Goal: Task Accomplishment & Management: Manage account settings

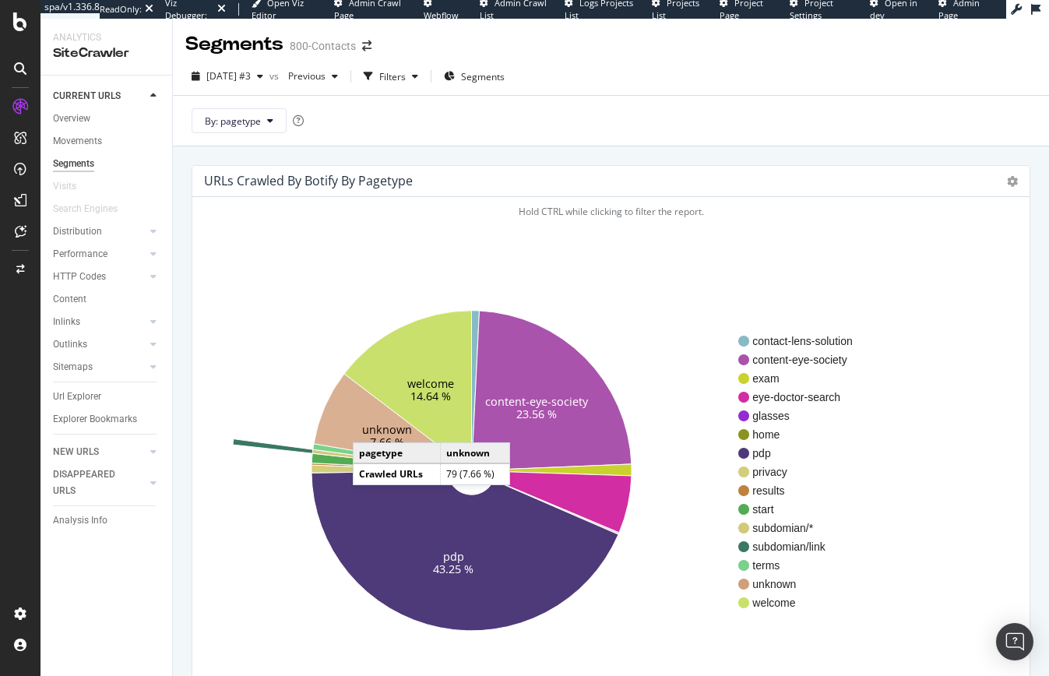
click at [368, 427] on text "unknown" at bounding box center [387, 429] width 50 height 15
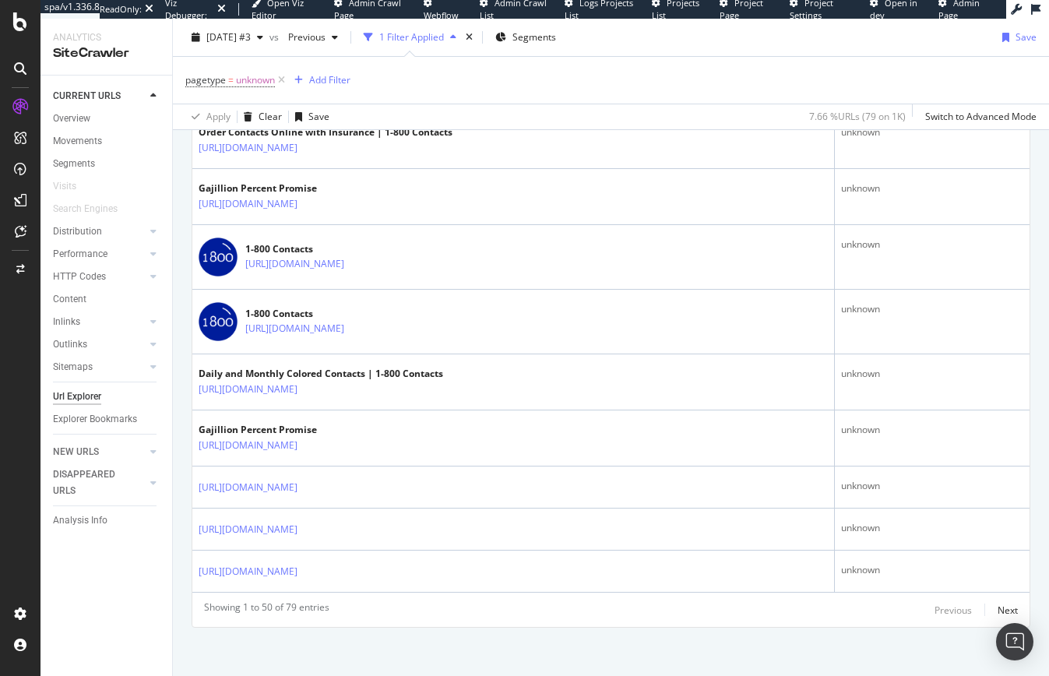
scroll to position [2606, 0]
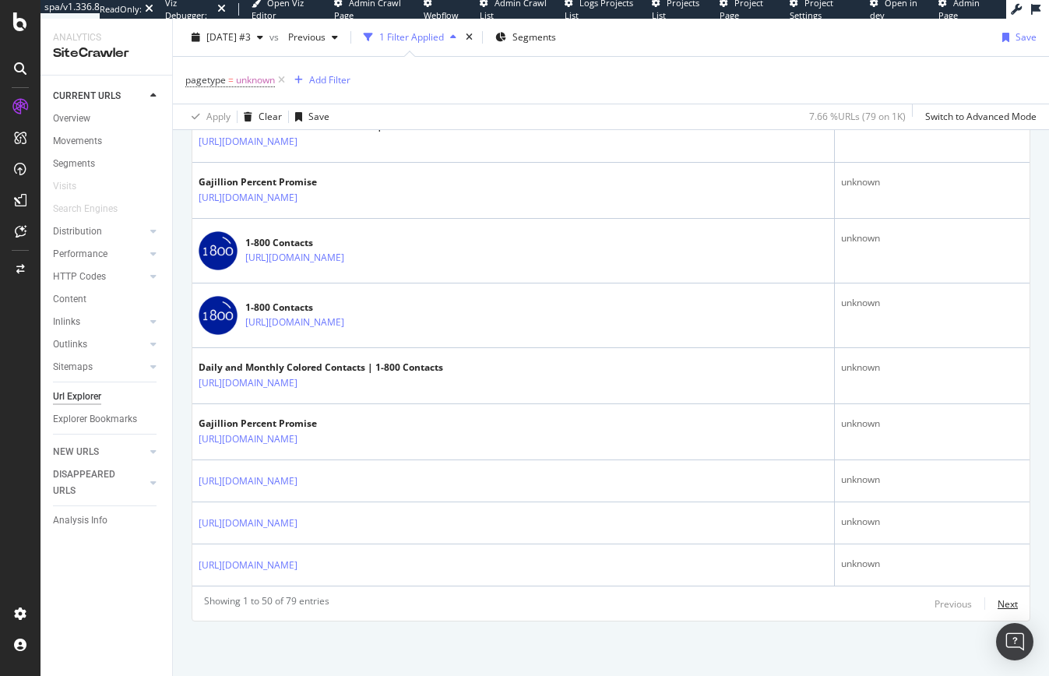
drag, startPoint x: 990, startPoint y: 607, endPoint x: 974, endPoint y: 604, distance: 15.7
click at [998, 607] on div "Next" at bounding box center [1008, 603] width 20 height 13
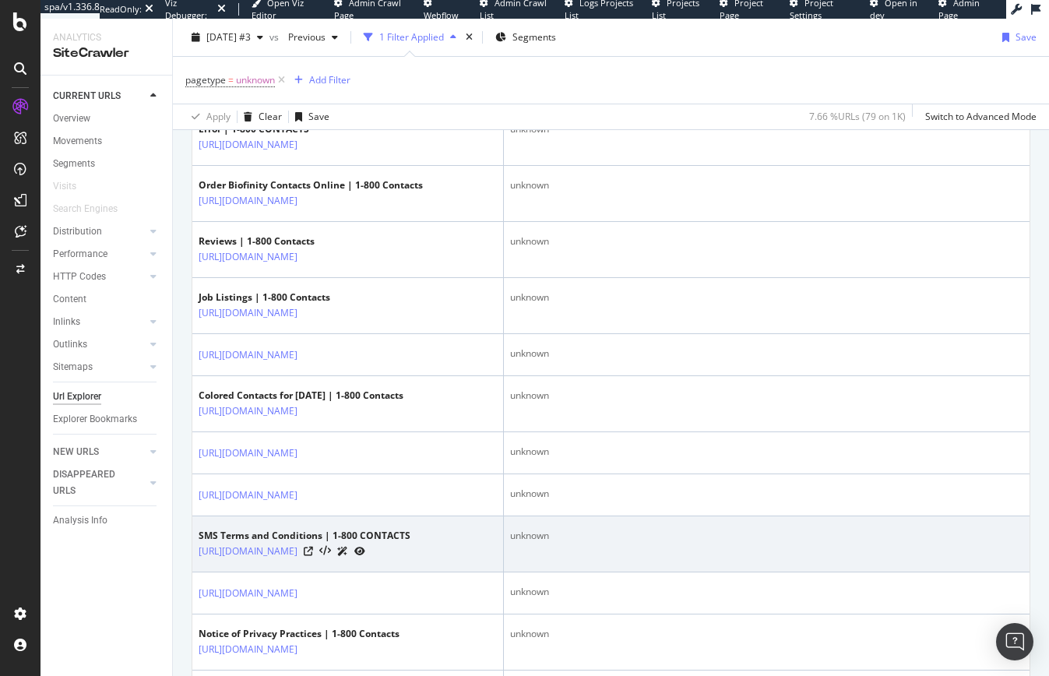
scroll to position [504, 0]
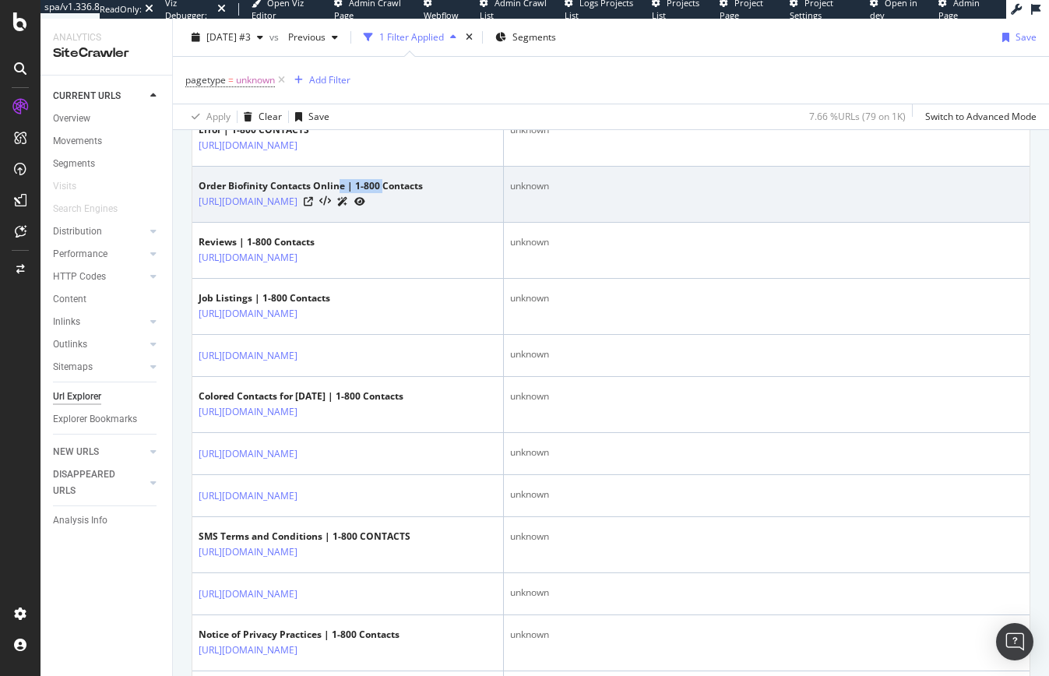
drag, startPoint x: 340, startPoint y: 192, endPoint x: 385, endPoint y: 192, distance: 44.4
click at [385, 192] on div "Order Biofinity Contacts Online | 1-800 Contacts" at bounding box center [311, 186] width 224 height 14
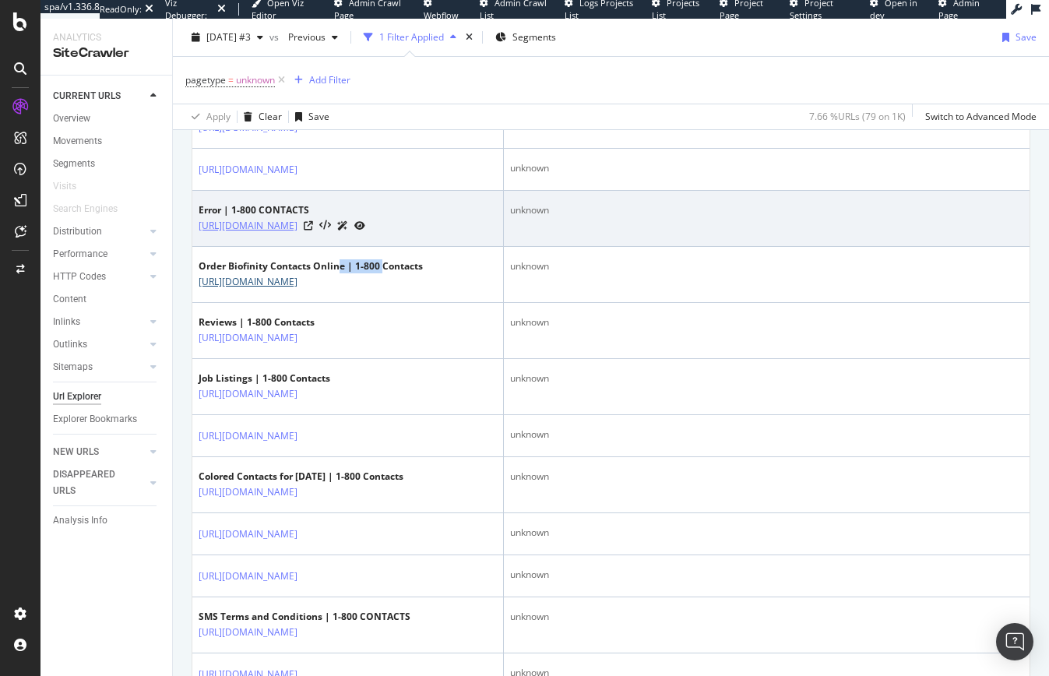
scroll to position [348, 0]
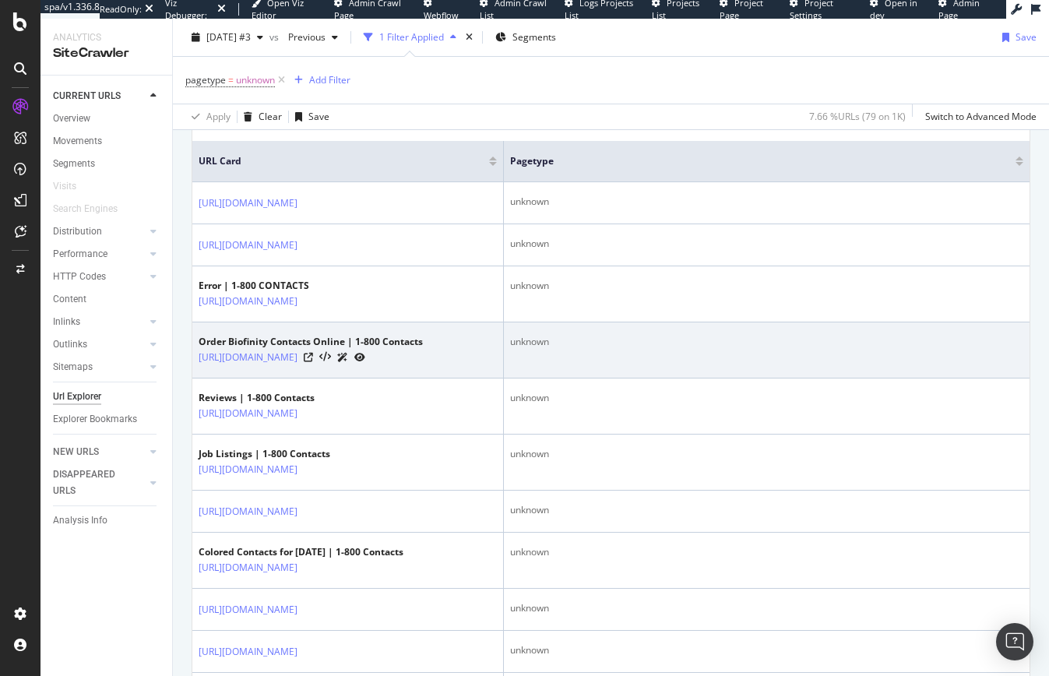
click at [387, 378] on td "Order Biofinity Contacts Online | 1-800 Contacts [URL][DOMAIN_NAME]" at bounding box center [348, 350] width 312 height 56
drag, startPoint x: 368, startPoint y: 348, endPoint x: 426, endPoint y: 348, distance: 57.6
click at [423, 348] on div "Order Biofinity Contacts Online | 1-800 Contacts" at bounding box center [311, 342] width 224 height 14
click at [297, 365] on link "[URL][DOMAIN_NAME]" at bounding box center [248, 358] width 99 height 16
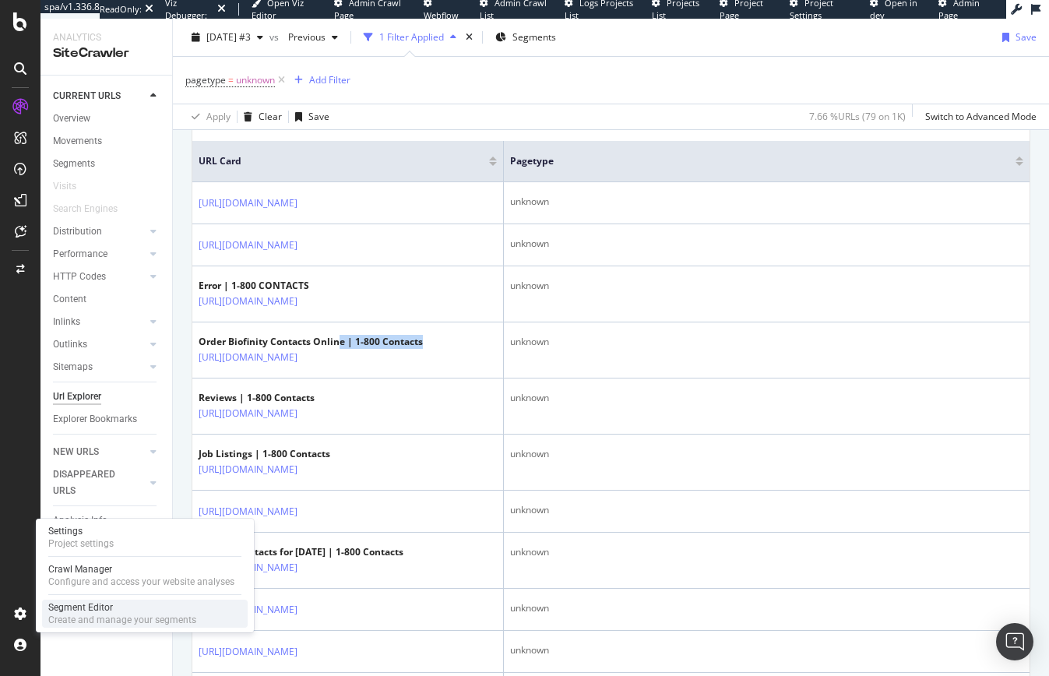
drag, startPoint x: 67, startPoint y: 611, endPoint x: 93, endPoint y: 604, distance: 26.9
click at [68, 611] on div "Segment Editor" at bounding box center [122, 607] width 148 height 12
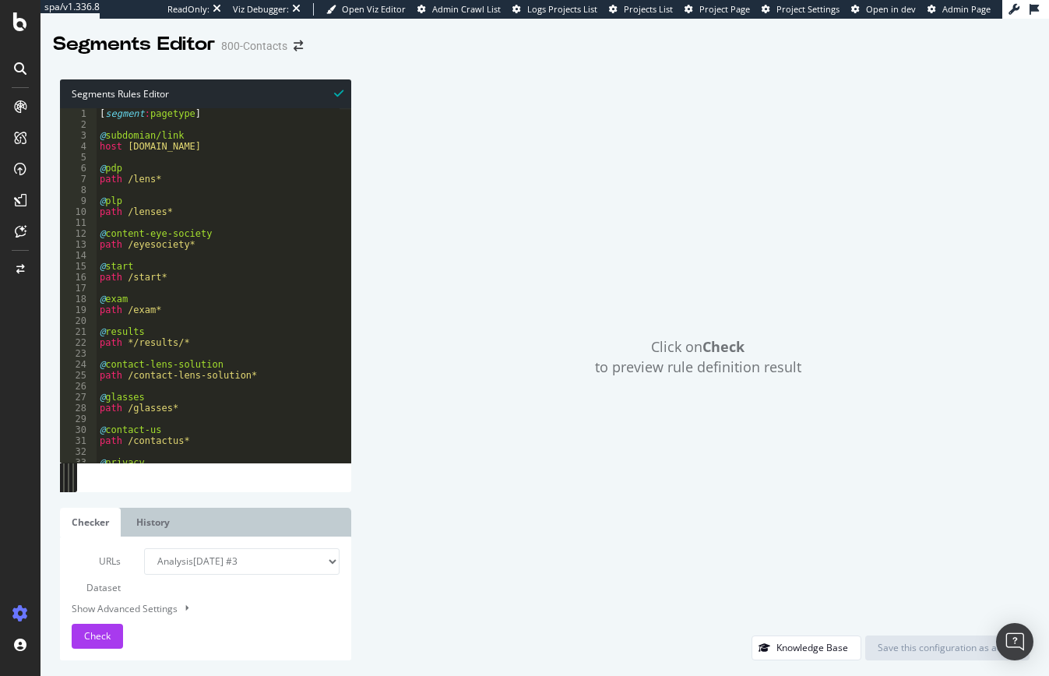
type textarea "path /contact-lens-solution*"
click at [254, 378] on div "[ segment : pagetype ] @ subdomian/link host [DOMAIN_NAME] @ pdp path /lens* @ …" at bounding box center [218, 296] width 243 height 376
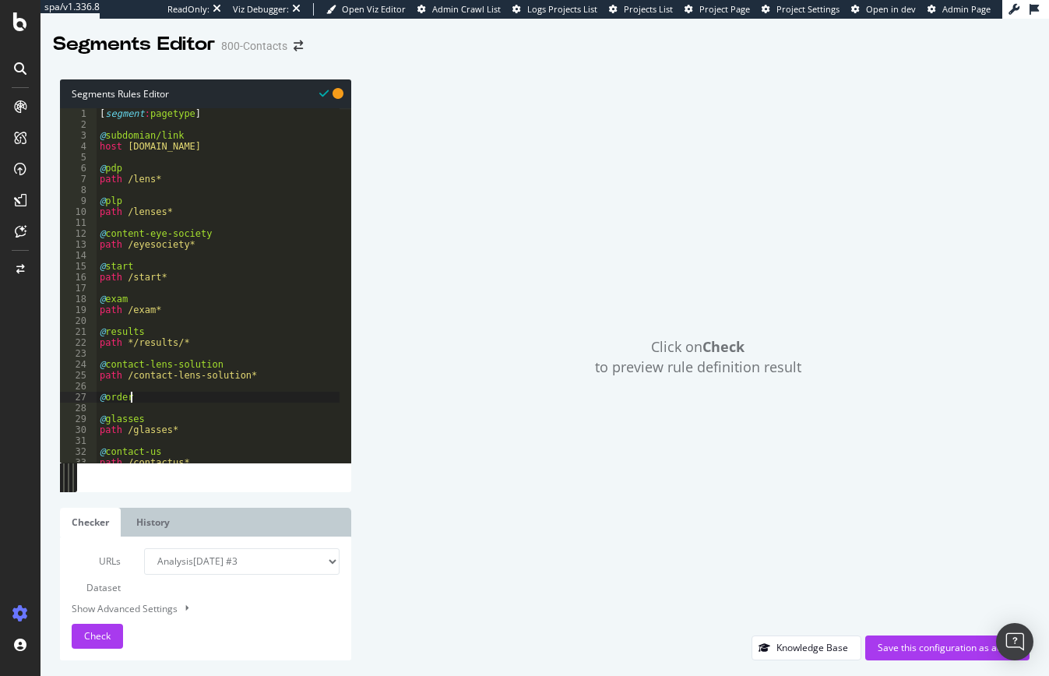
scroll to position [0, 2]
type textarea "@order-contacts"
type textarea "path /order-contacts*"
click at [234, 405] on div "[ segment : pagetype ] @ subdomian/link host [DOMAIN_NAME] @ pdp path /lens* @ …" at bounding box center [218, 296] width 243 height 376
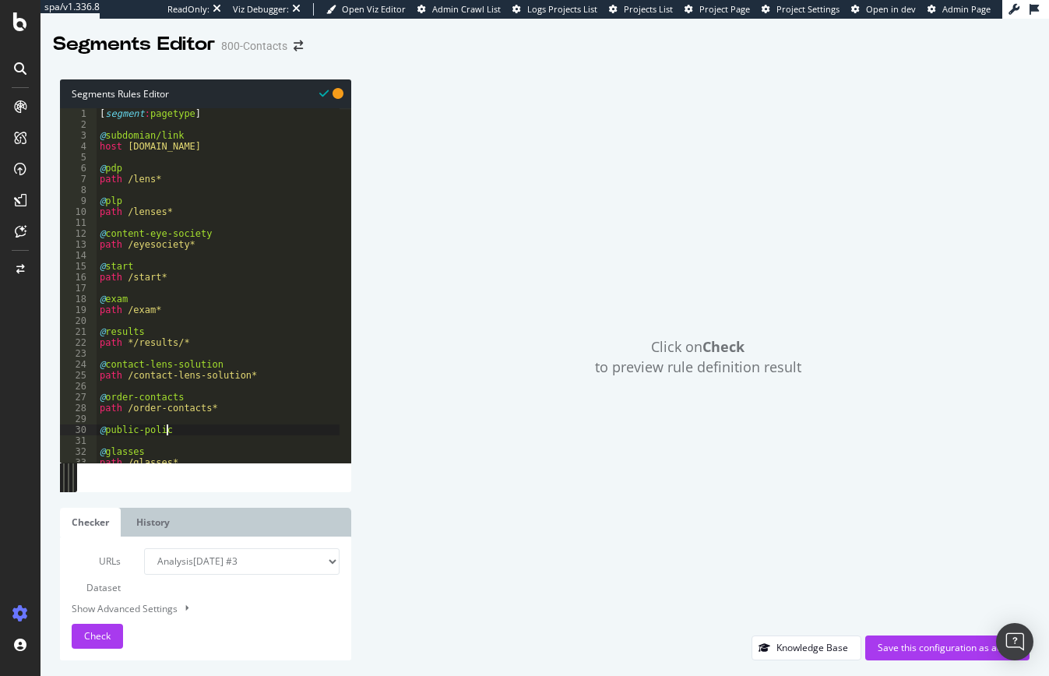
scroll to position [0, 5]
type textarea "@public-policy"
type textarea "path /public-policy*"
click at [891, 643] on div "Save this configuration as active" at bounding box center [947, 647] width 139 height 13
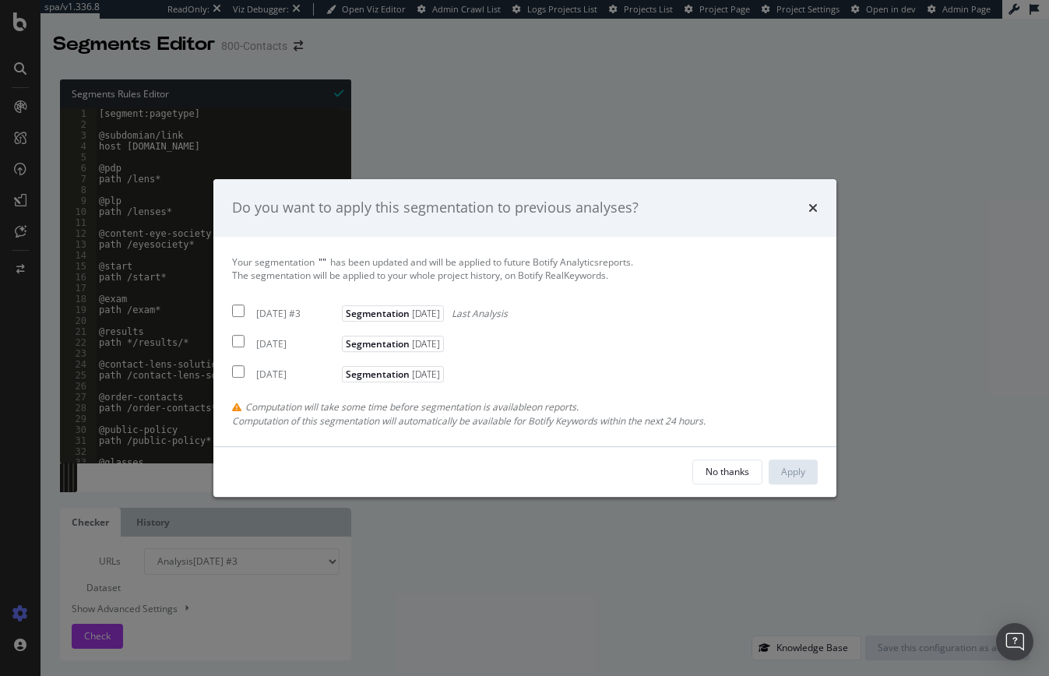
click at [239, 312] on input "modal" at bounding box center [238, 310] width 12 height 12
checkbox input "true"
click at [241, 341] on input "modal" at bounding box center [238, 341] width 12 height 12
checkbox input "true"
click at [240, 365] on input "modal" at bounding box center [238, 371] width 12 height 12
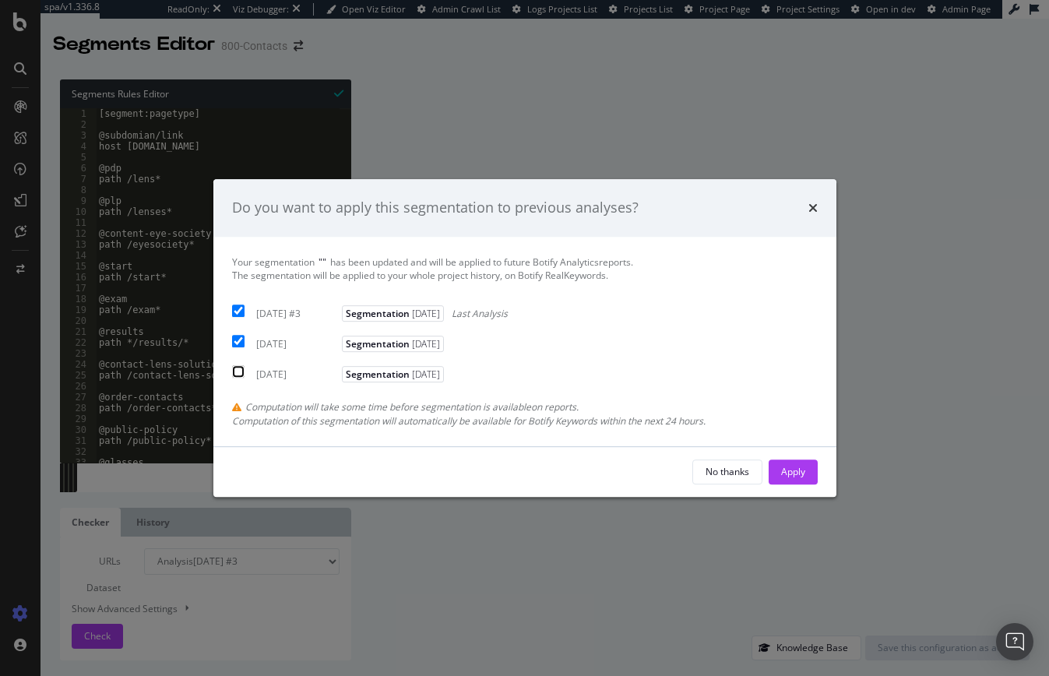
checkbox input "true"
click at [794, 470] on div "Apply" at bounding box center [793, 471] width 24 height 13
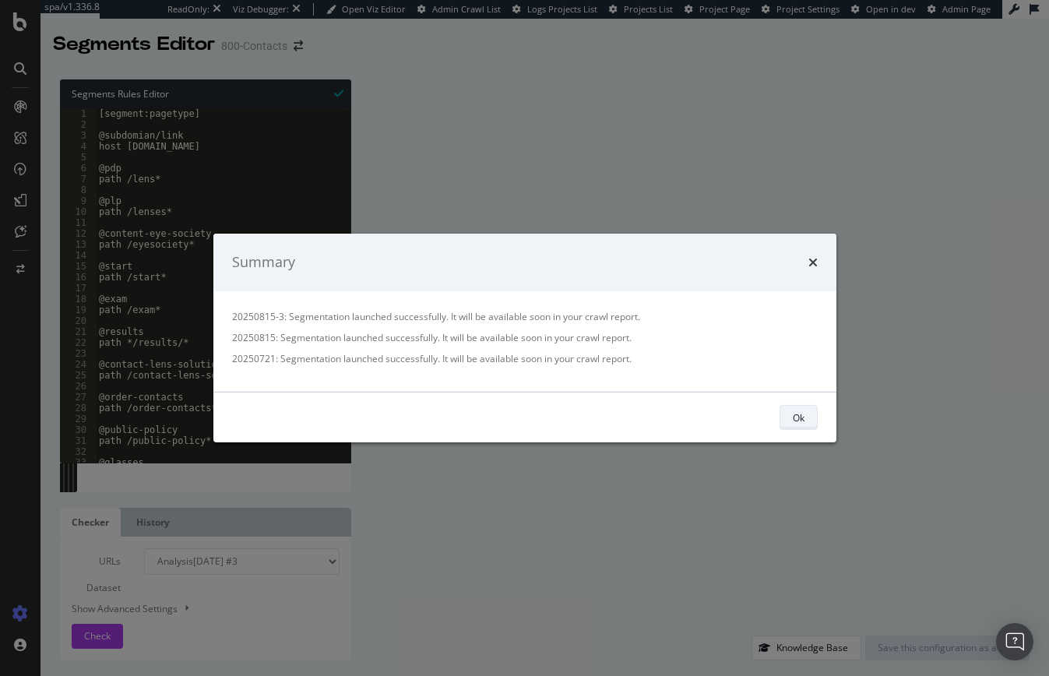
click at [799, 414] on div "Ok" at bounding box center [799, 416] width 12 height 13
